Goal: Task Accomplishment & Management: Use online tool/utility

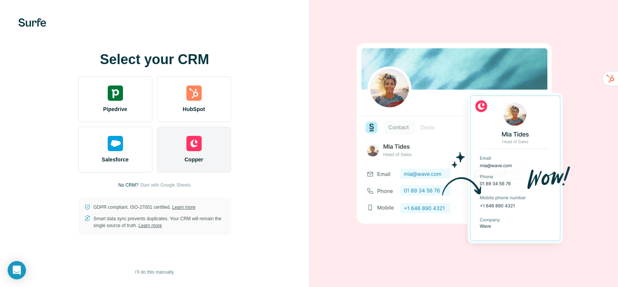
click at [186, 129] on div "Copper" at bounding box center [194, 150] width 74 height 46
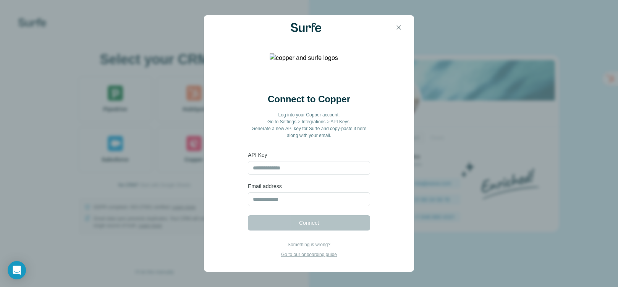
click at [197, 104] on div "Connect to Copper Log into your Copper account. Go to Settings > Integrations >…" at bounding box center [309, 143] width 618 height 287
click at [399, 26] on icon "button" at bounding box center [399, 28] width 8 height 8
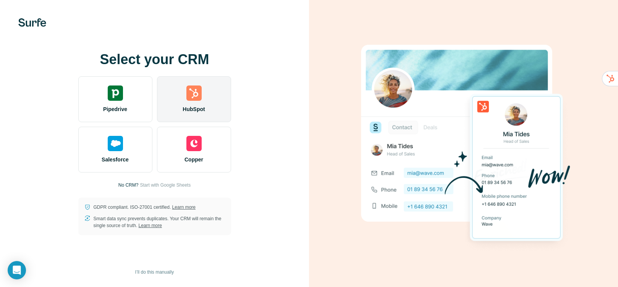
click at [195, 95] on img at bounding box center [194, 93] width 15 height 15
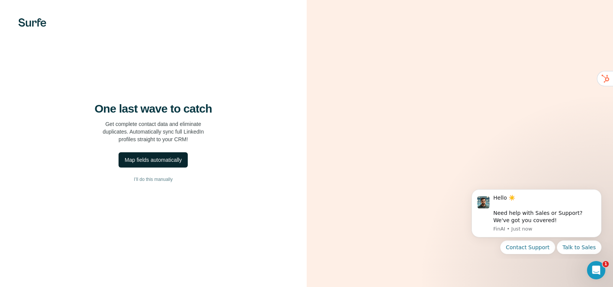
click at [169, 164] on div "Map fields automatically" at bounding box center [153, 160] width 57 height 8
